Goal: Check status: Check status

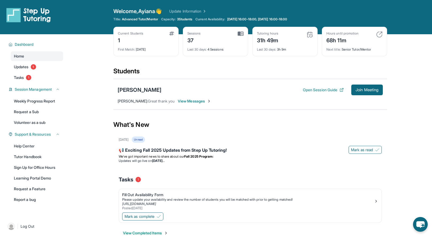
click at [196, 40] on div "37" at bounding box center [193, 40] width 13 height 9
click at [241, 32] on img at bounding box center [241, 33] width 6 height 5
drag, startPoint x: 287, startPoint y: 49, endPoint x: 256, endPoint y: 48, distance: 31.0
click at [256, 48] on div "Tutoring hours 31h 49m Last 30 days : 3h 9m" at bounding box center [284, 41] width 65 height 29
